Goal: Information Seeking & Learning: Learn about a topic

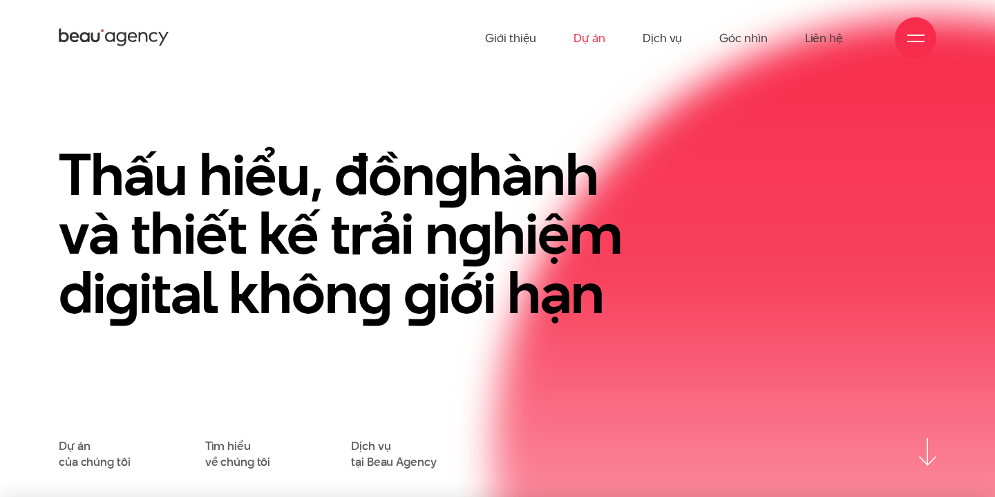
click at [582, 39] on link "Dự án" at bounding box center [589, 38] width 32 height 76
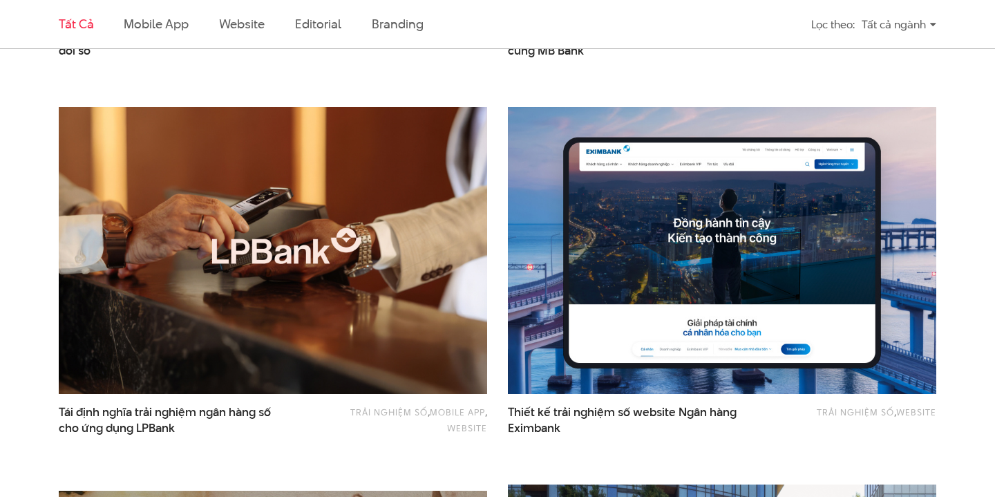
scroll to position [834, 0]
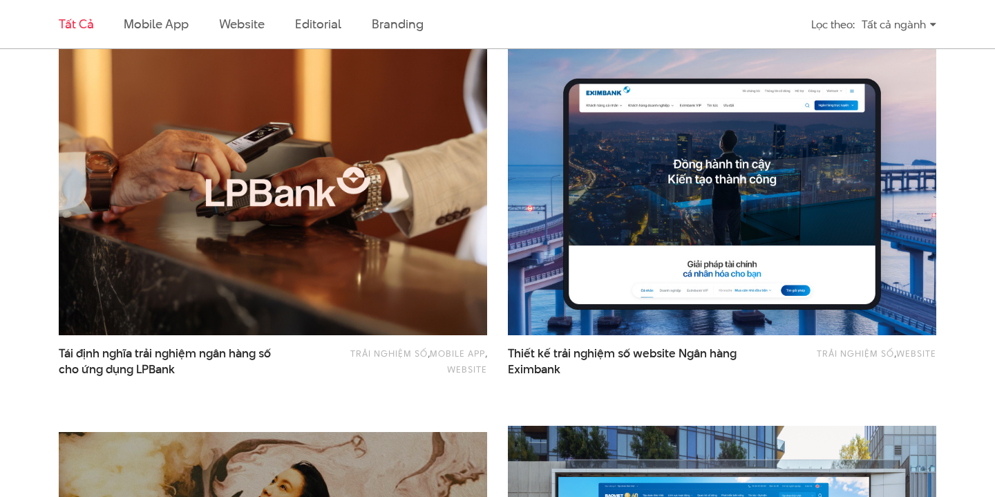
click at [260, 265] on img at bounding box center [272, 192] width 471 height 316
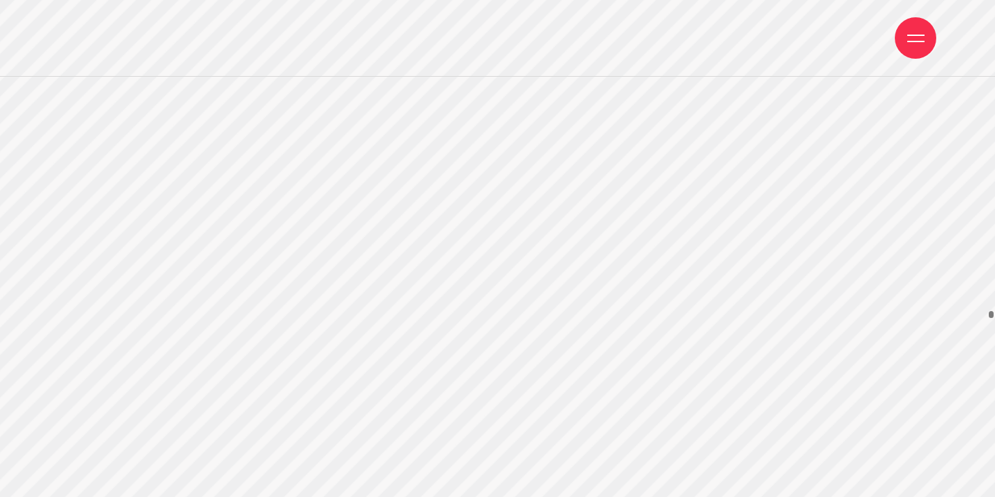
click at [910, 41] on span at bounding box center [915, 41] width 17 height 1
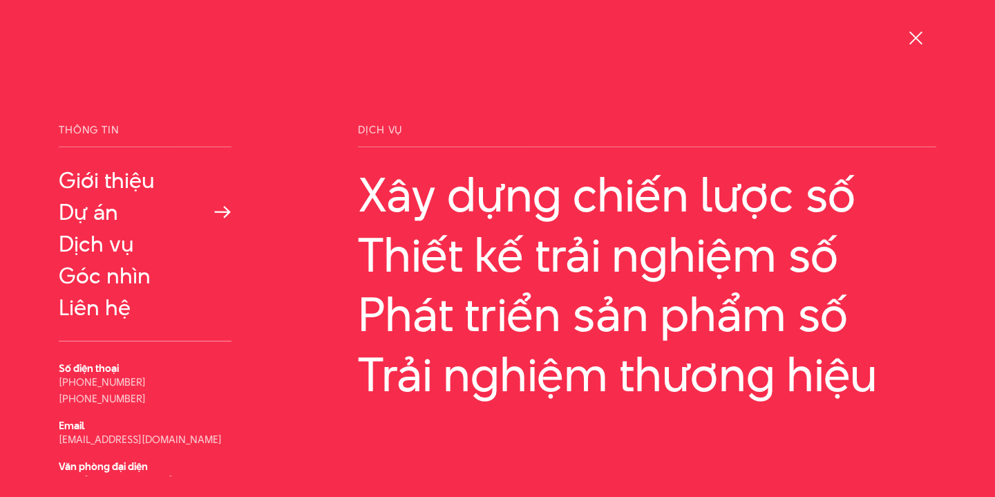
click at [100, 210] on link "Dự án" at bounding box center [145, 212] width 173 height 25
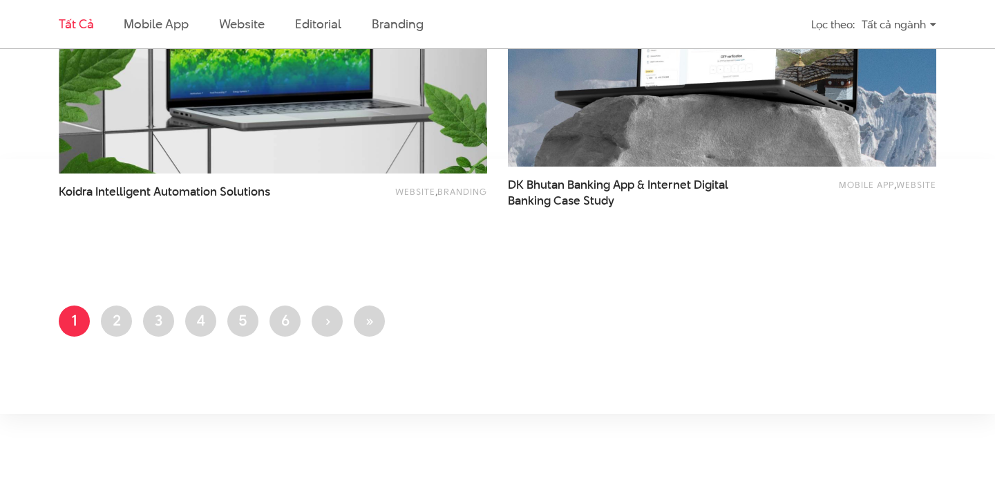
scroll to position [2528, 0]
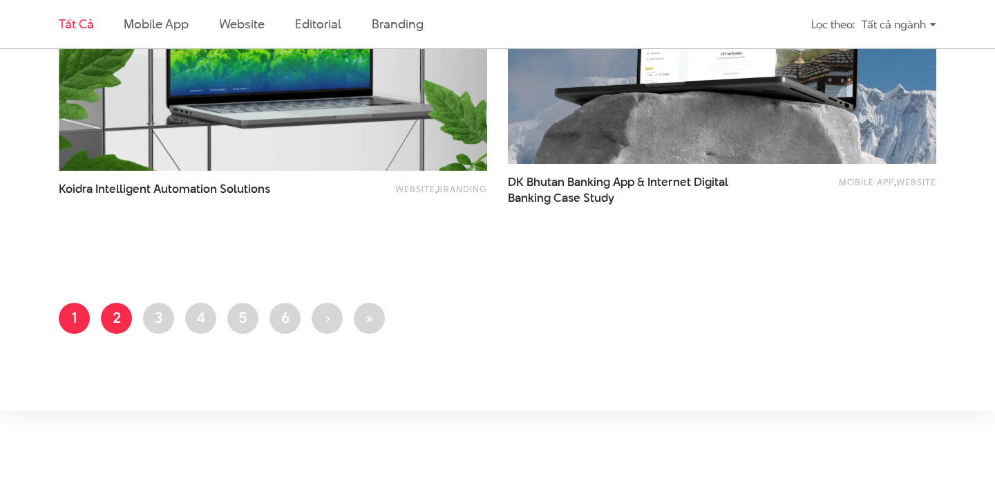
click at [121, 318] on link "Trang 2" at bounding box center [116, 318] width 31 height 31
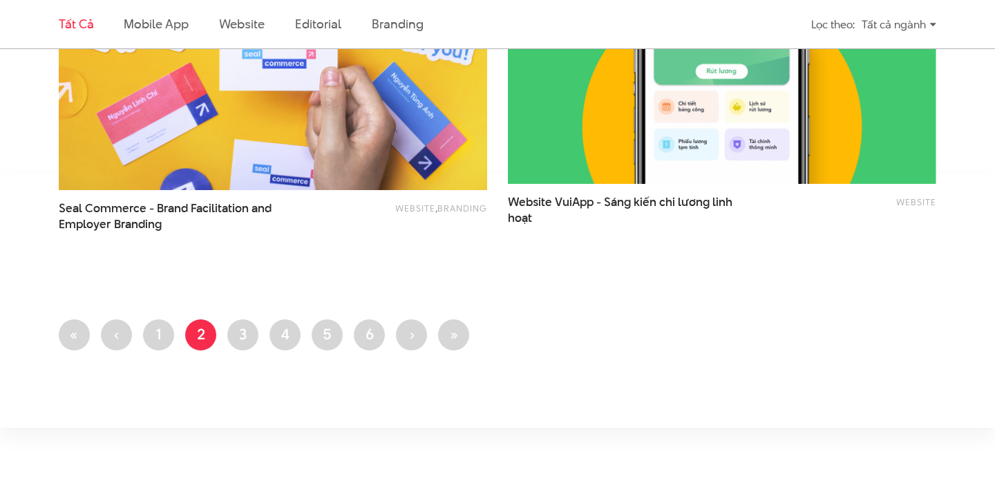
scroll to position [2512, 0]
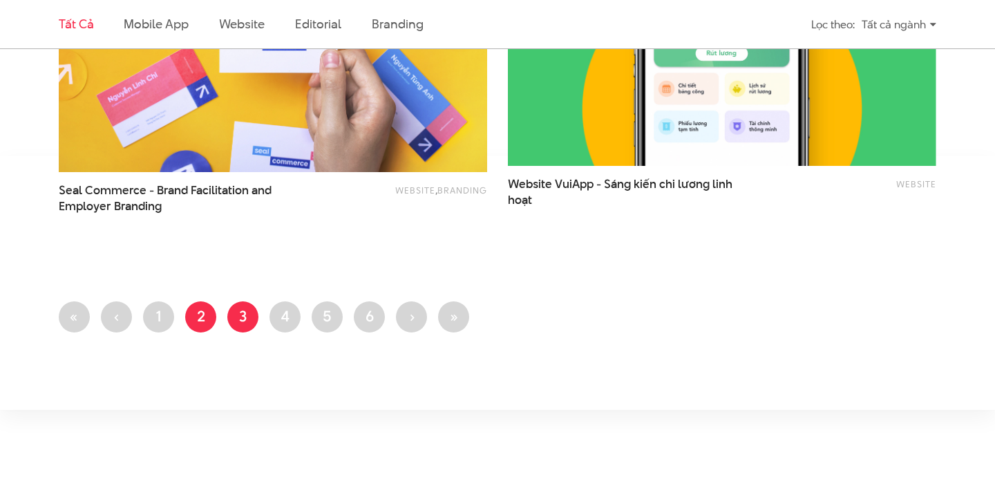
click at [249, 321] on link "Trang 3" at bounding box center [242, 316] width 31 height 31
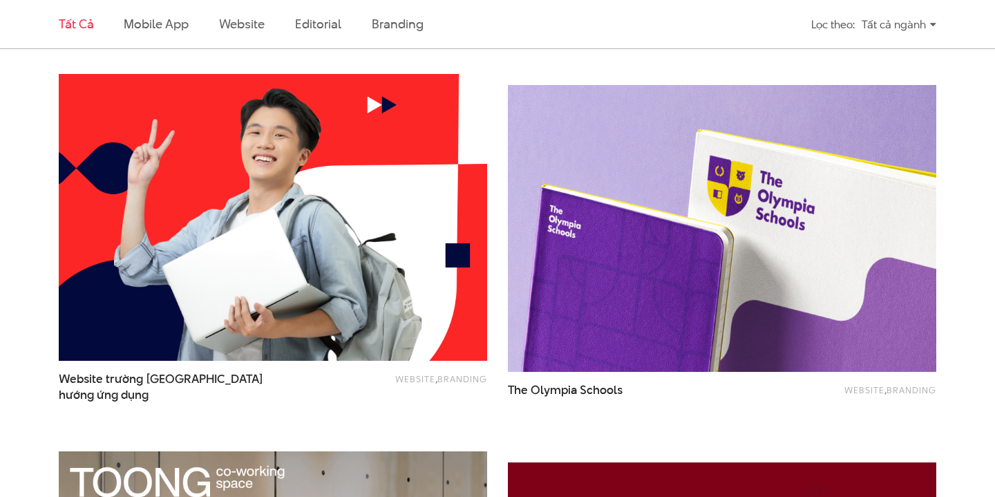
scroll to position [1947, 0]
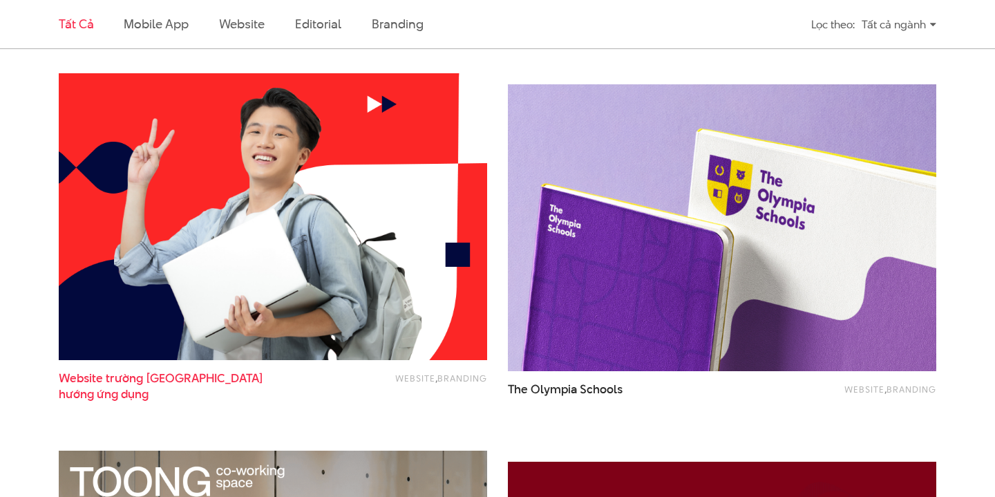
click at [215, 378] on span "Website trường đại học Thăng Long - Định hướng ứng dụng" at bounding box center [177, 386] width 236 height 32
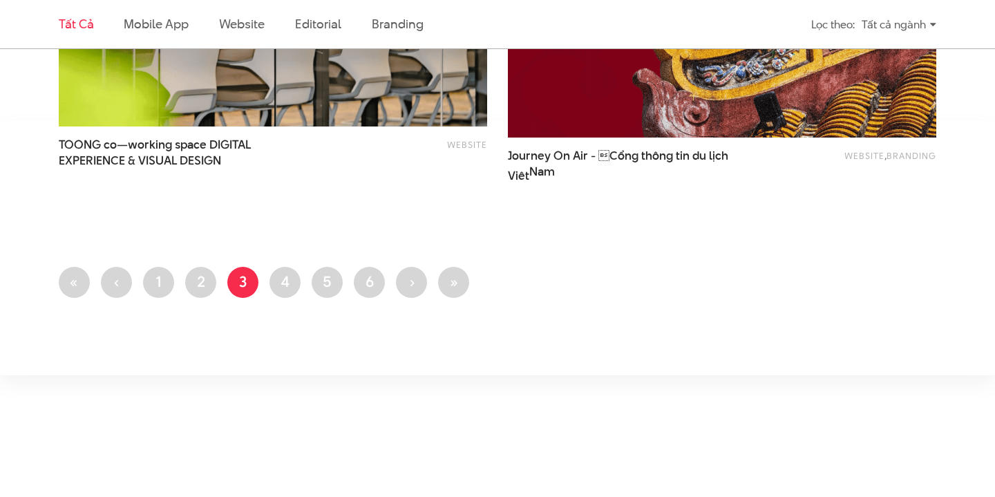
scroll to position [2505, 0]
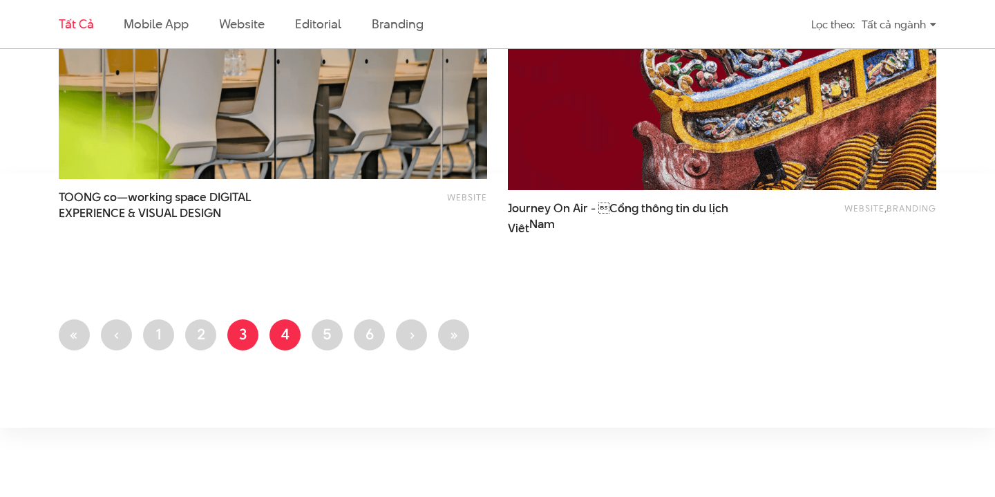
click at [286, 338] on link "Trang 4" at bounding box center [284, 334] width 31 height 31
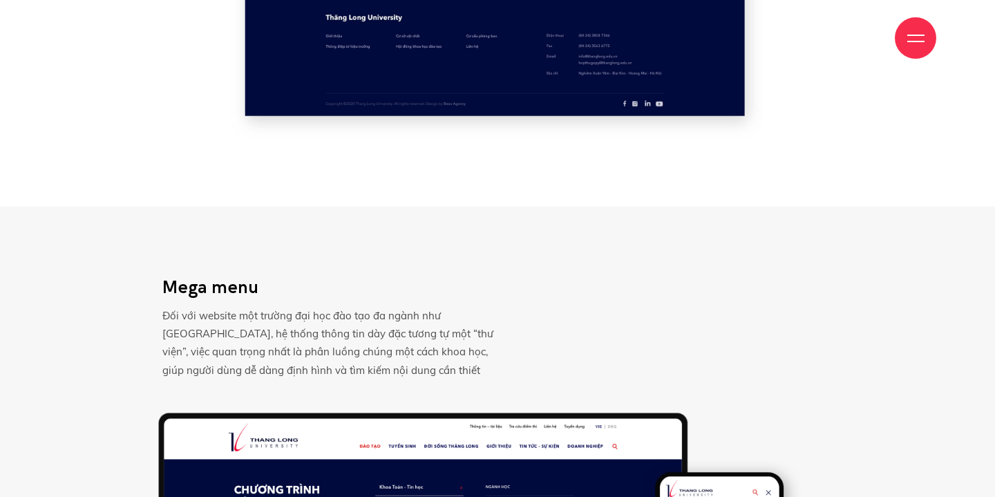
scroll to position [7677, 0]
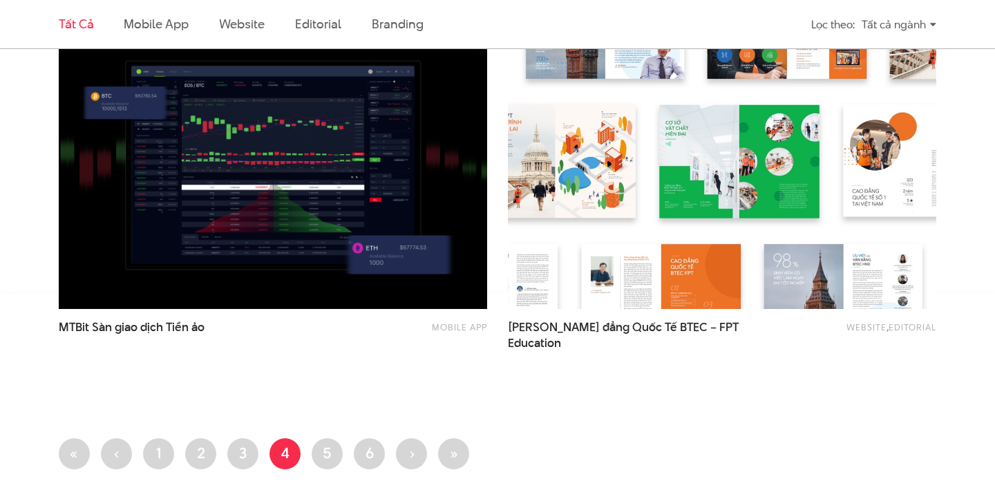
scroll to position [2365, 0]
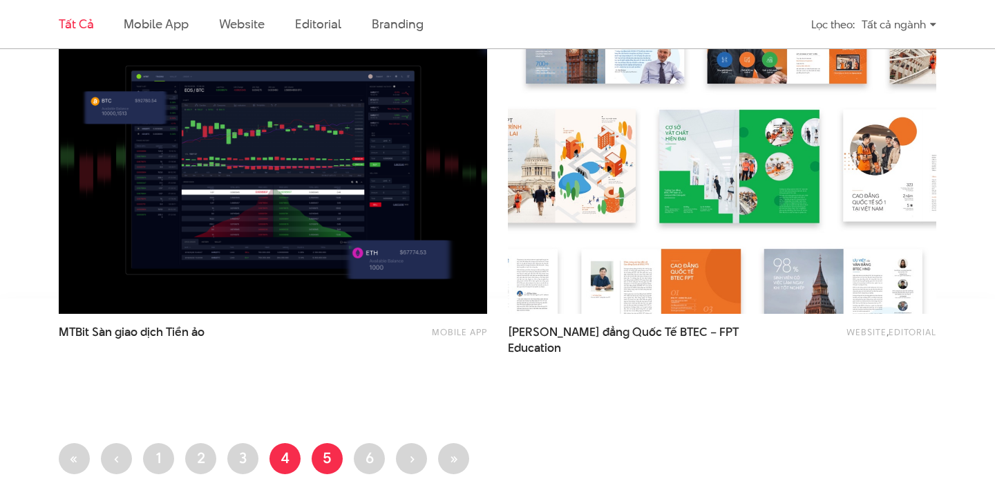
click at [327, 448] on link "Trang 5" at bounding box center [327, 458] width 31 height 31
